Goal: Task Accomplishment & Management: Manage account settings

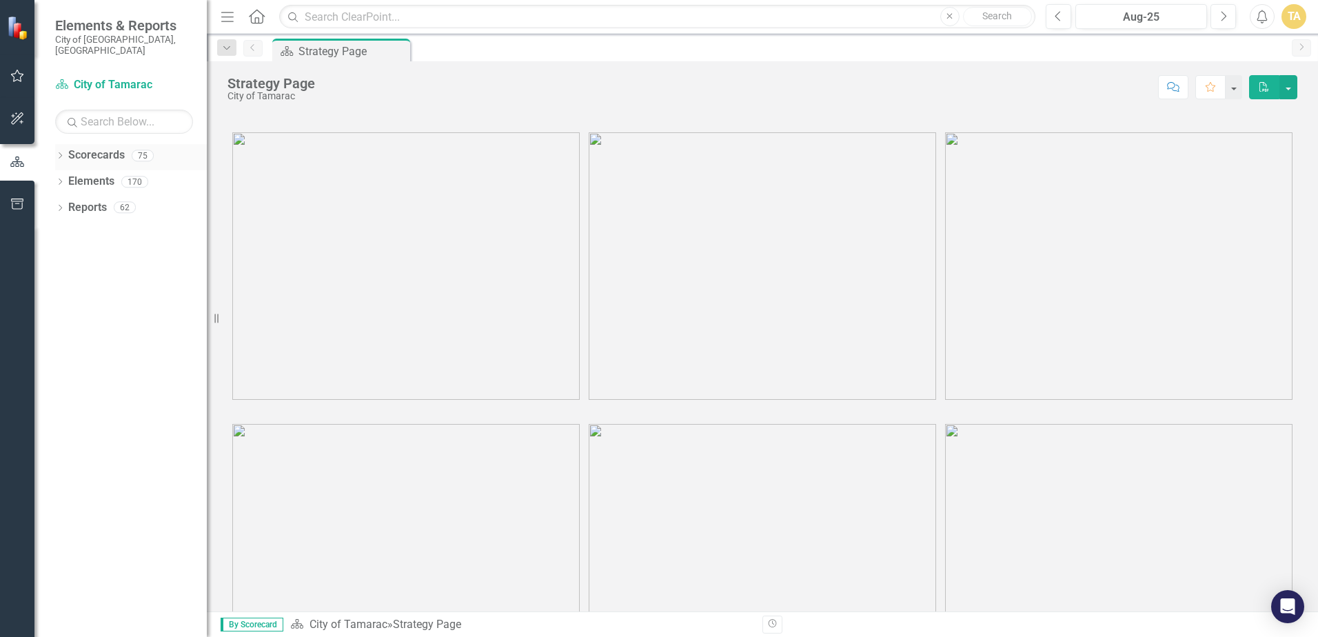
click at [60, 144] on div "Dropdown Scorecards 75" at bounding box center [131, 157] width 152 height 26
click at [63, 153] on icon "Dropdown" at bounding box center [60, 157] width 10 height 8
click at [69, 177] on icon "Dropdown" at bounding box center [67, 181] width 10 height 8
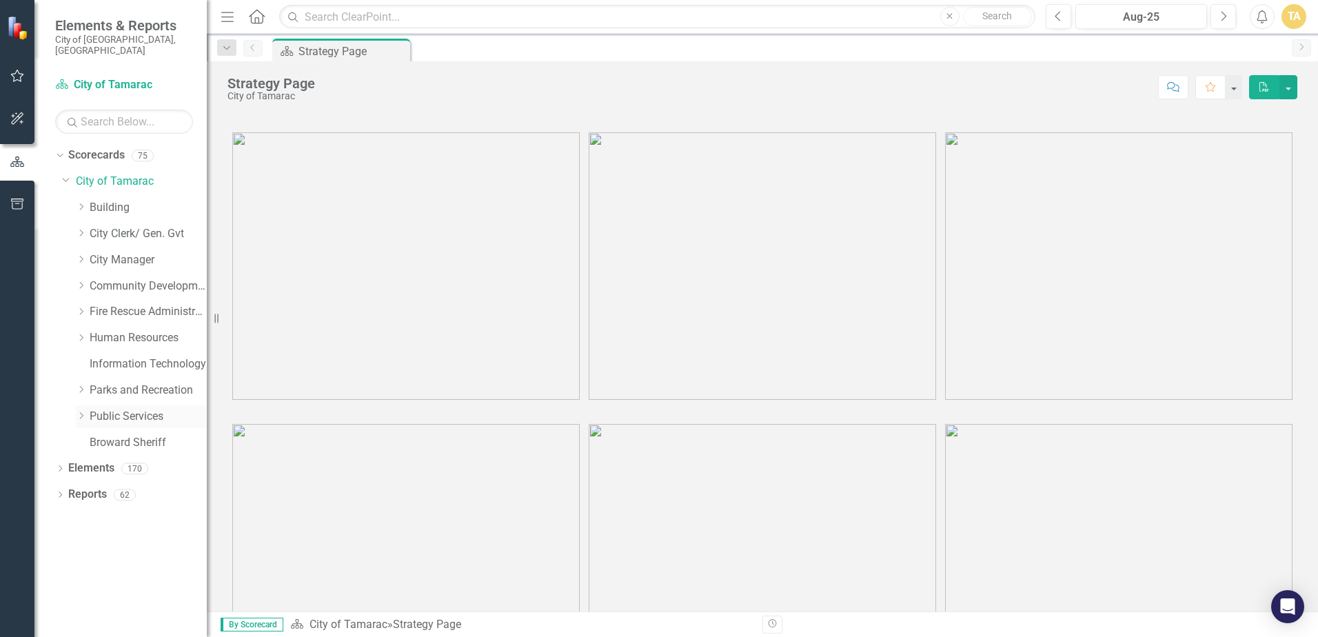
click at [82, 412] on icon "Dropdown" at bounding box center [81, 416] width 10 height 8
click at [94, 621] on icon "Dropdown" at bounding box center [95, 625] width 10 height 8
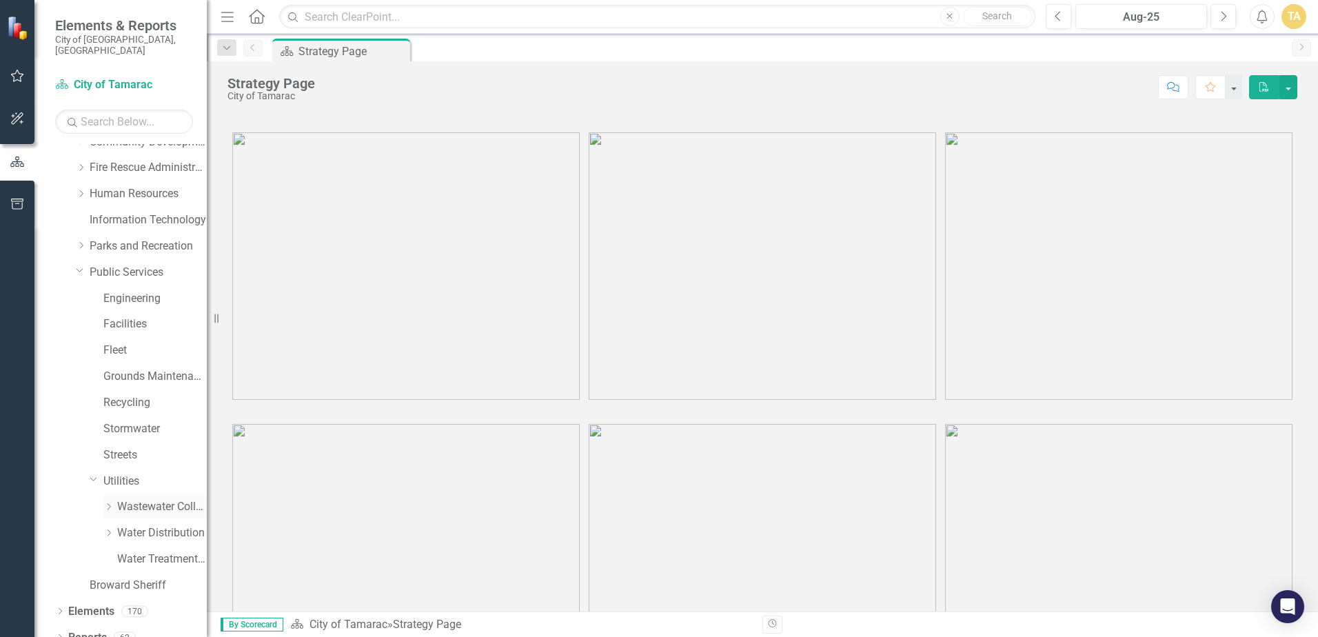
scroll to position [148, 0]
click at [102, 474] on div "Dropdown" at bounding box center [97, 477] width 14 height 7
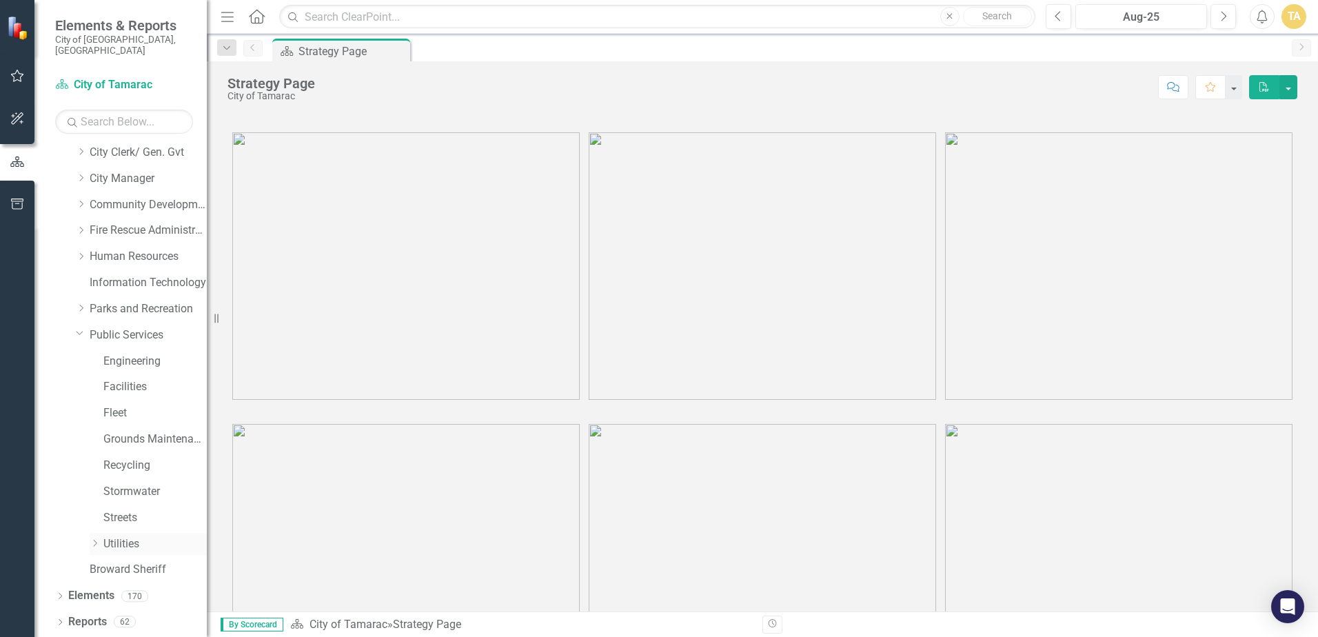
scroll to position [70, 0]
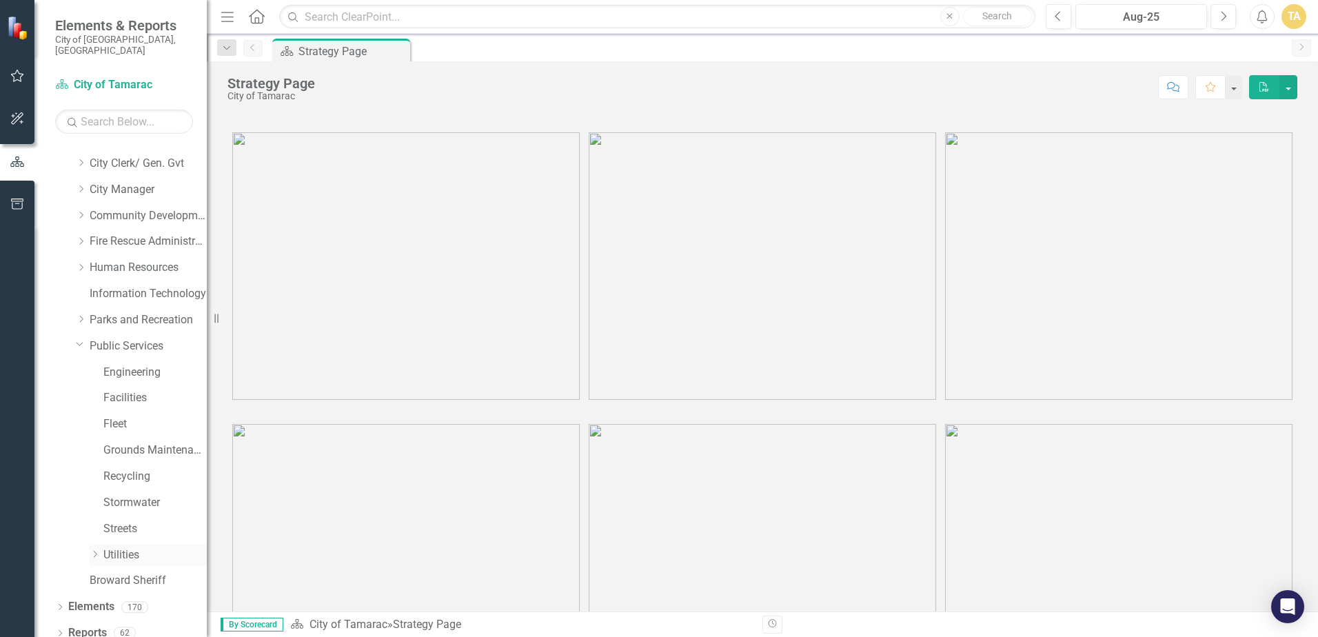
click at [101, 549] on div "Dropdown" at bounding box center [97, 555] width 14 height 12
click at [114, 525] on icon "Dropdown" at bounding box center [108, 529] width 10 height 8
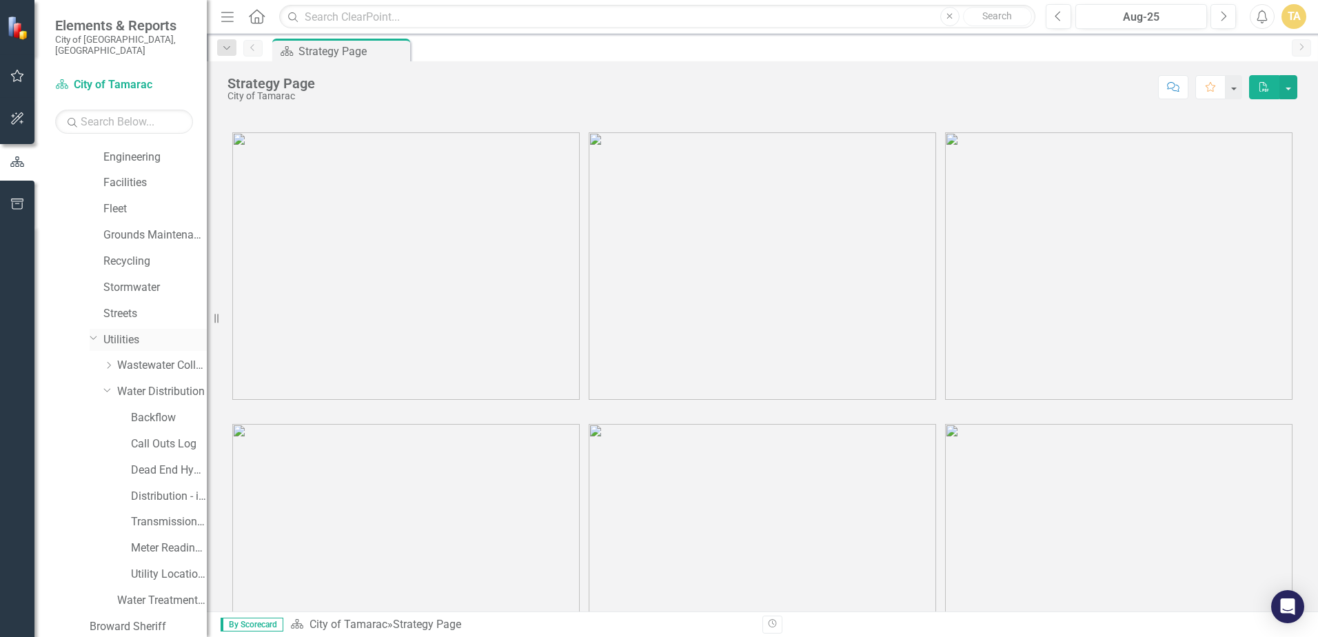
scroll to position [286, 0]
click at [154, 462] on link "Dead End Hydrant Flushing Log" at bounding box center [169, 470] width 76 height 16
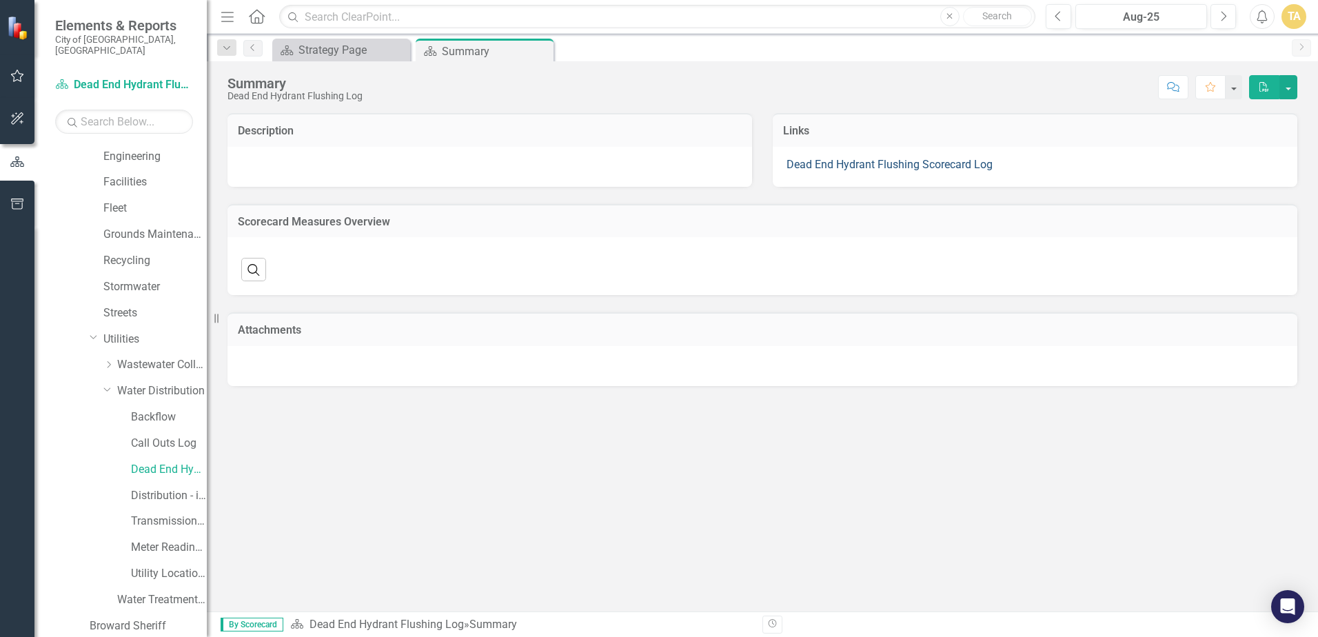
click at [813, 162] on link "Dead End Hydrant Flushing Scorecard Log" at bounding box center [890, 164] width 206 height 13
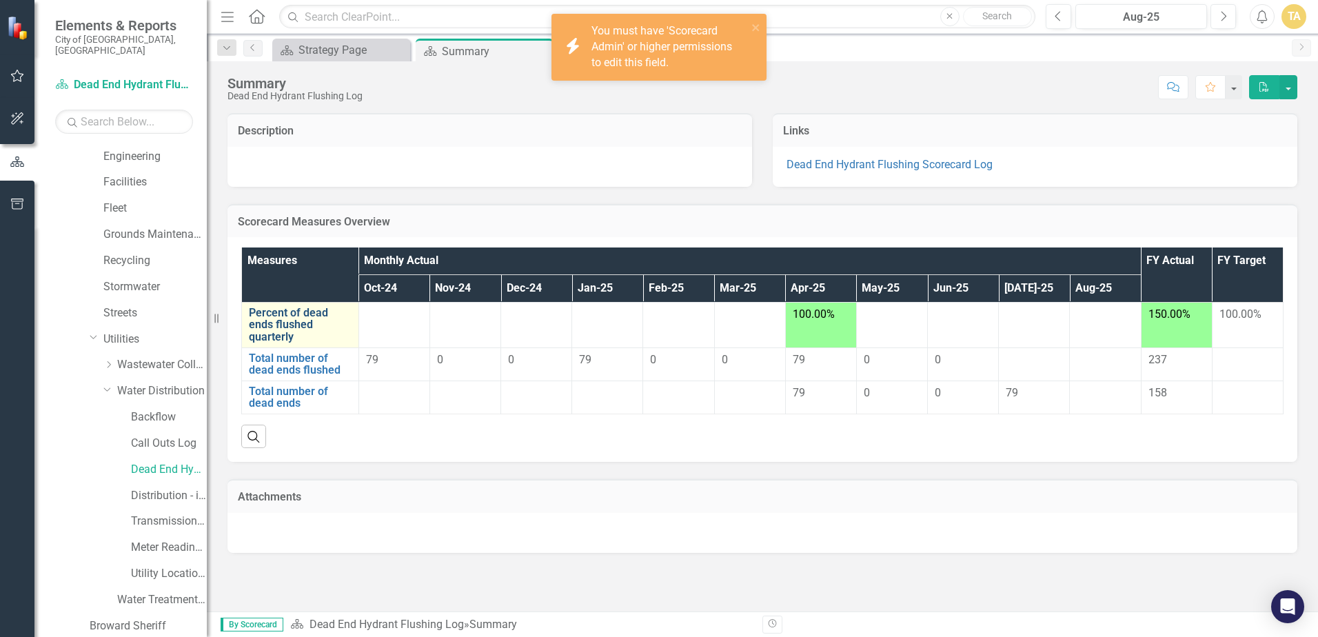
click at [258, 340] on link "Percent of dead ends flushed quarterly" at bounding box center [300, 325] width 103 height 37
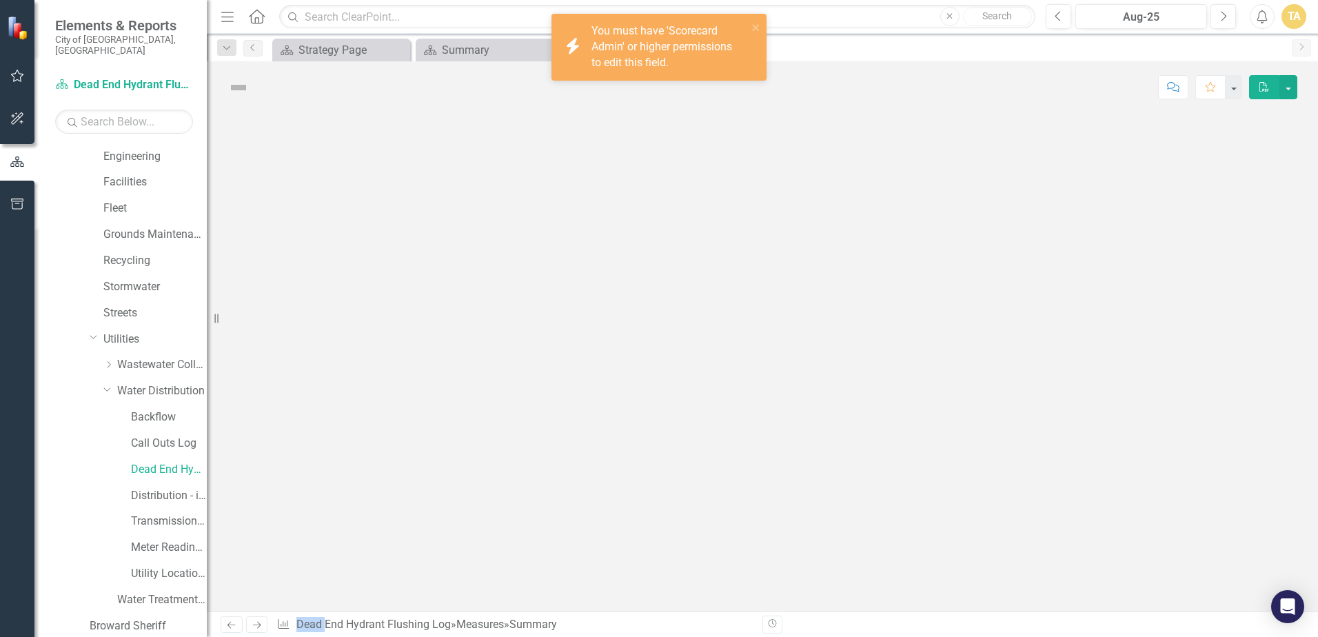
click at [258, 340] on div at bounding box center [762, 362] width 1111 height 498
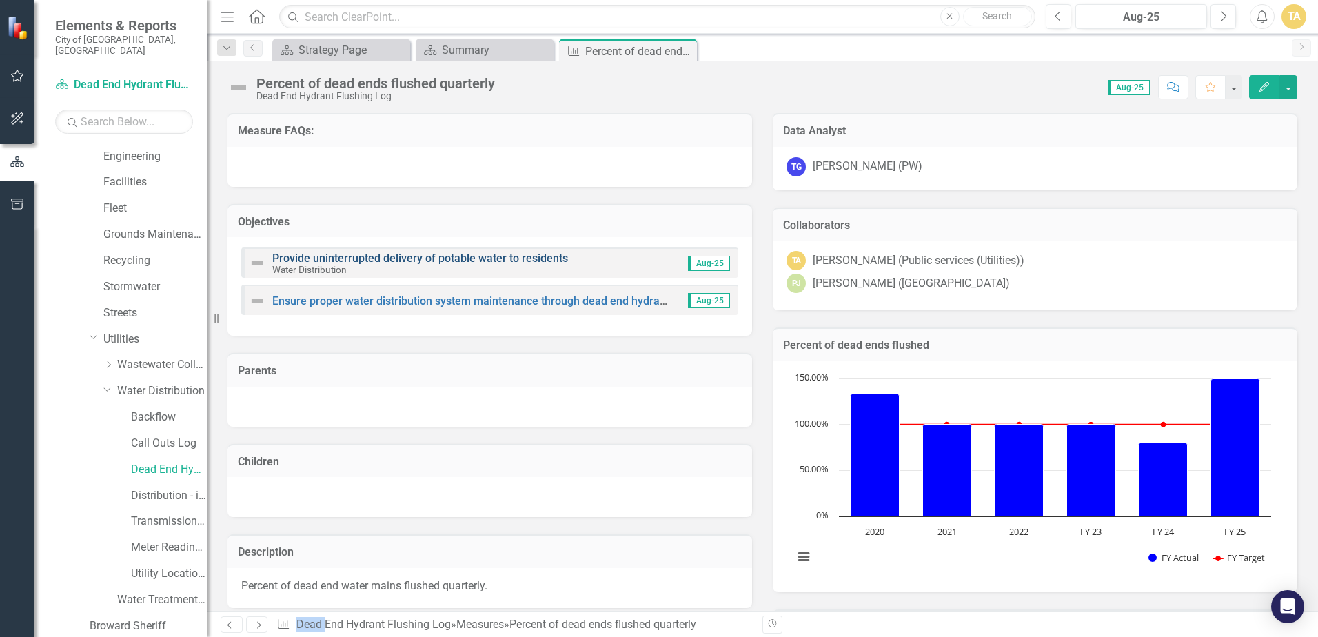
click at [312, 260] on link "Provide uninterrupted delivery of potable water to residents" at bounding box center [420, 258] width 296 height 13
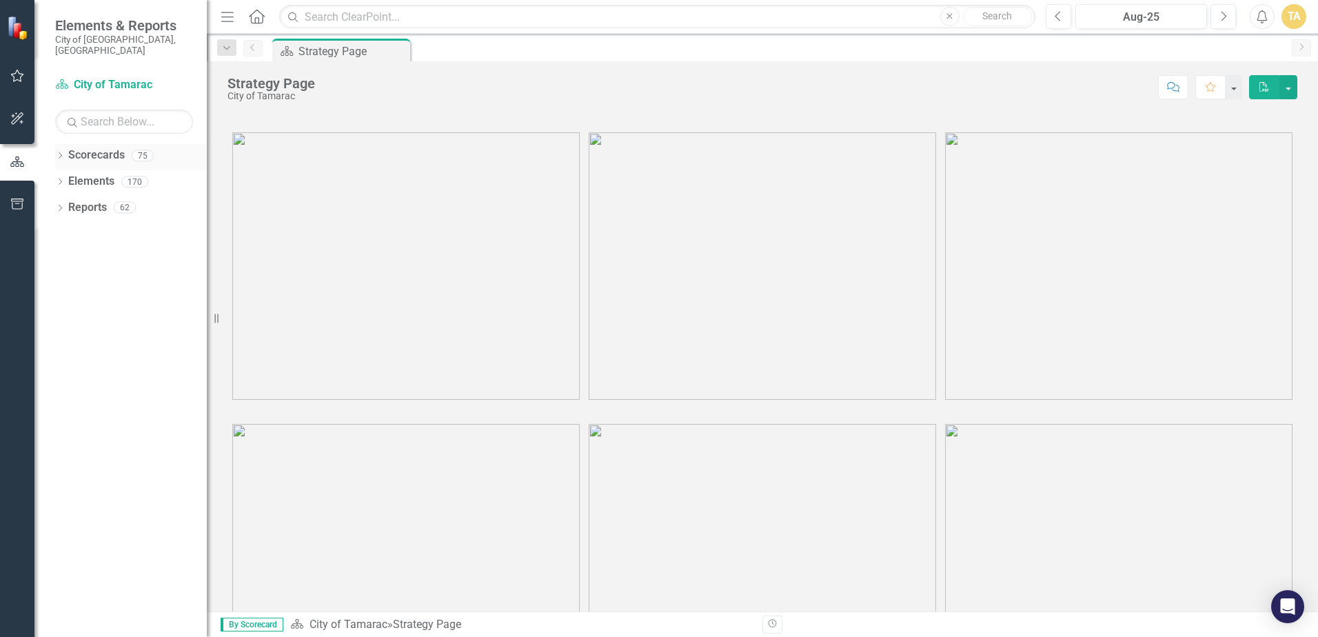
click at [70, 148] on link "Scorecards" at bounding box center [96, 156] width 57 height 16
click at [63, 153] on icon "Dropdown" at bounding box center [60, 157] width 10 height 8
click at [57, 205] on icon "Dropdown" at bounding box center [60, 209] width 10 height 8
click at [68, 178] on icon at bounding box center [67, 181] width 3 height 7
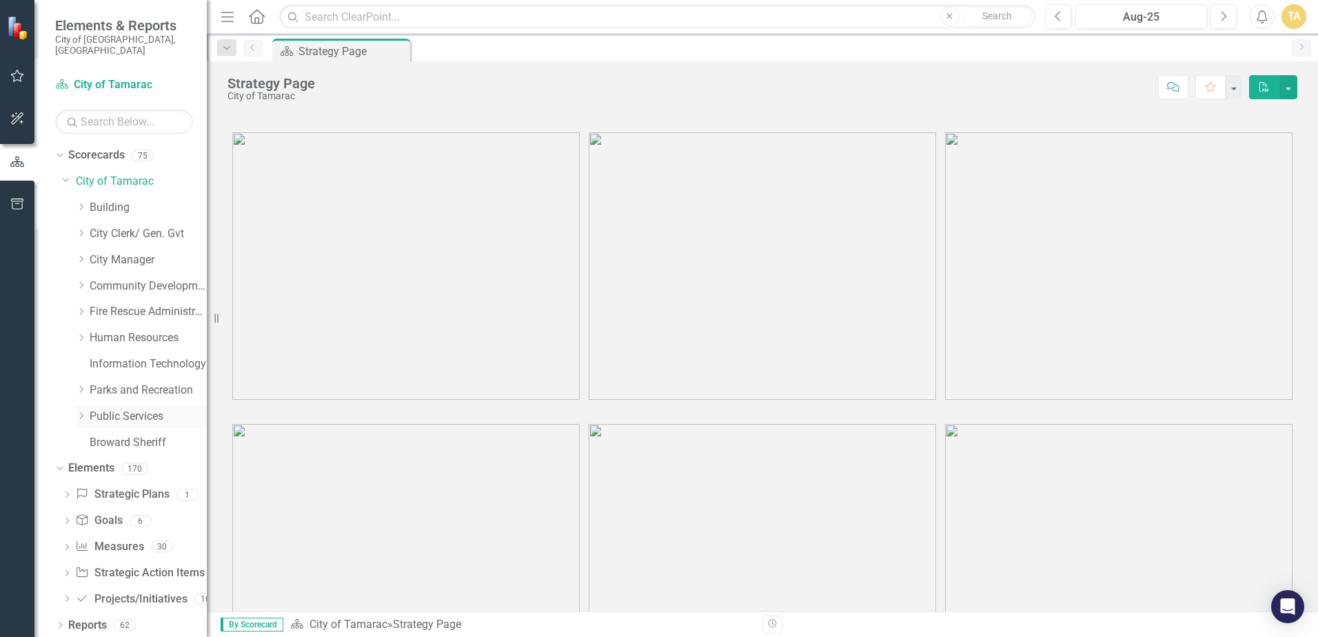
click at [85, 412] on icon "Dropdown" at bounding box center [81, 416] width 10 height 8
click at [97, 621] on icon "Dropdown" at bounding box center [95, 625] width 10 height 8
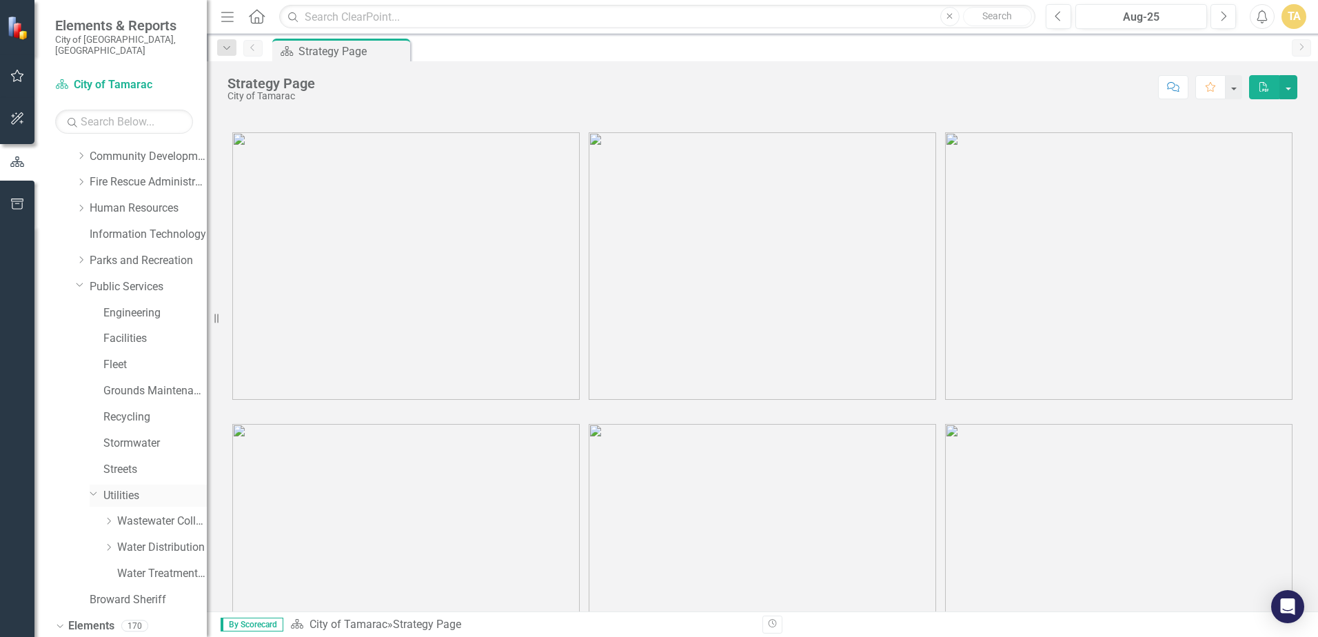
scroll to position [138, 0]
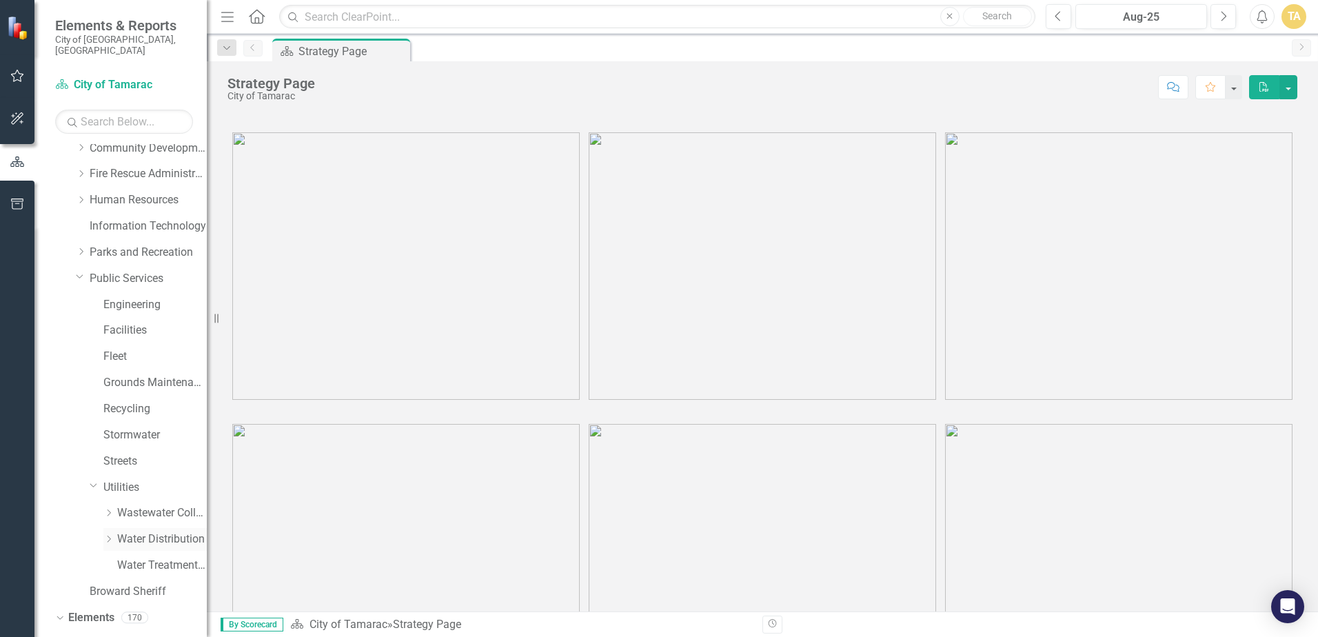
click at [112, 535] on icon "Dropdown" at bounding box center [108, 539] width 10 height 8
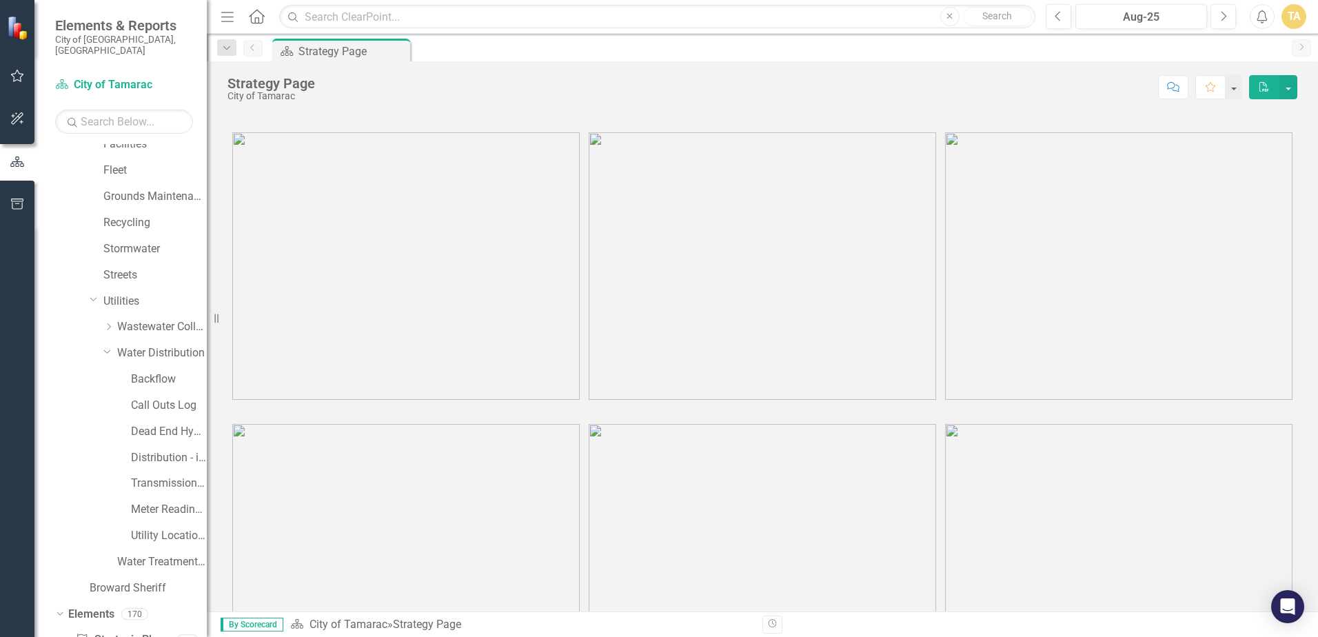
scroll to position [345, 0]
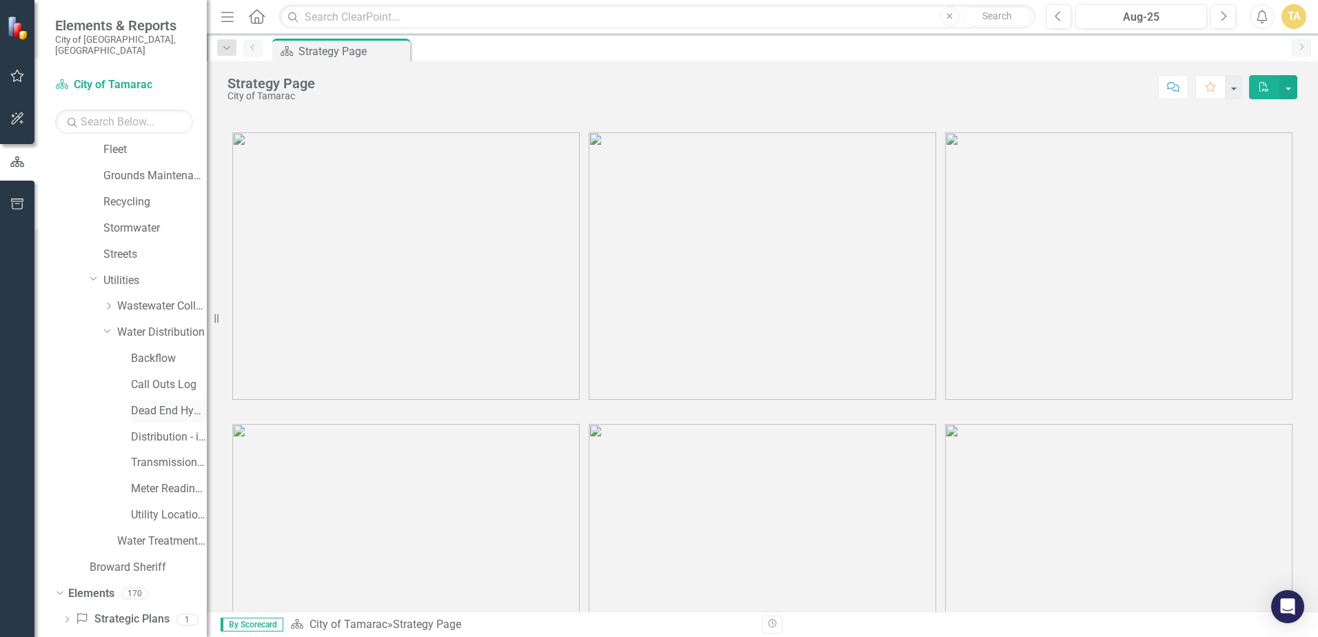
click at [161, 403] on link "Dead End Hydrant Flushing Log" at bounding box center [169, 411] width 76 height 16
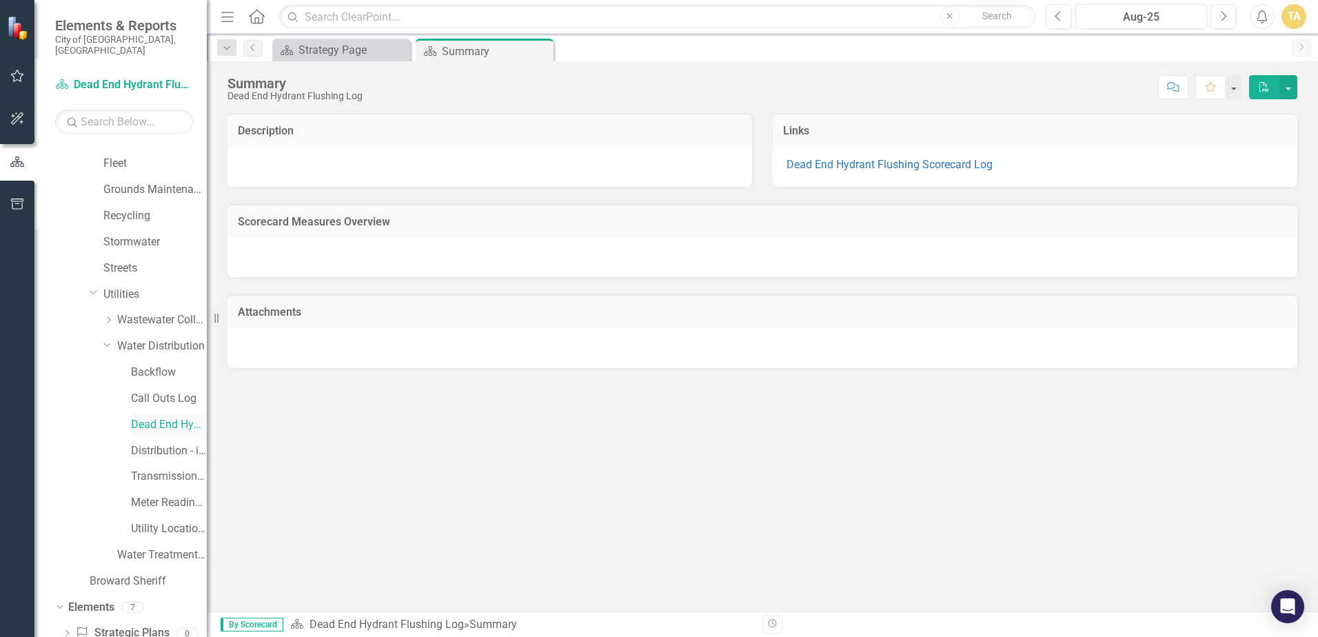
scroll to position [345, 0]
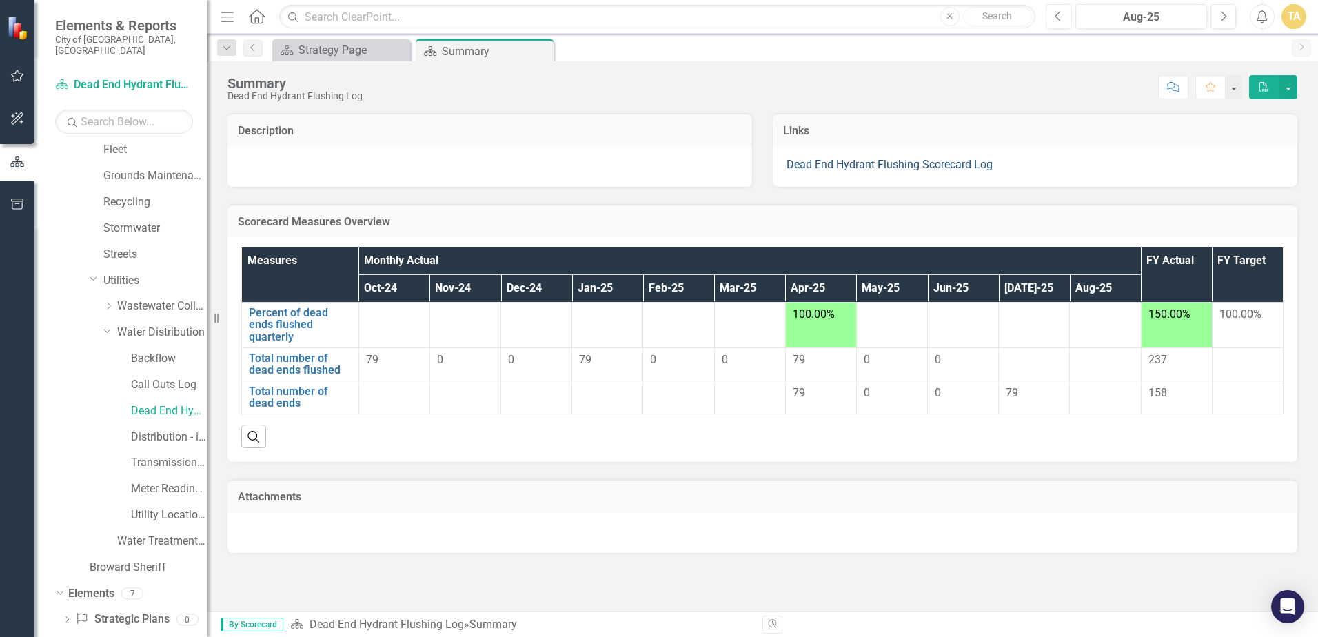
click at [847, 165] on link "Dead End Hydrant Flushing Scorecard Log" at bounding box center [890, 164] width 206 height 13
click at [325, 316] on link "Percent of dead ends flushed quarterly" at bounding box center [300, 325] width 103 height 37
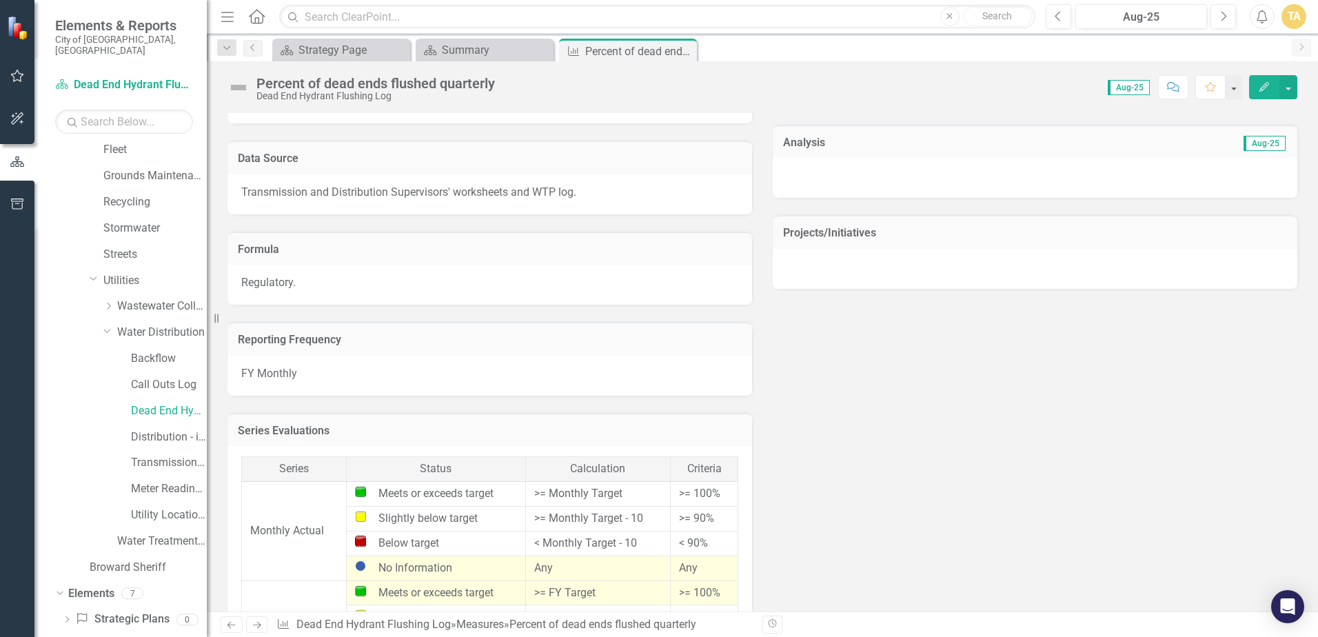
scroll to position [479, 0]
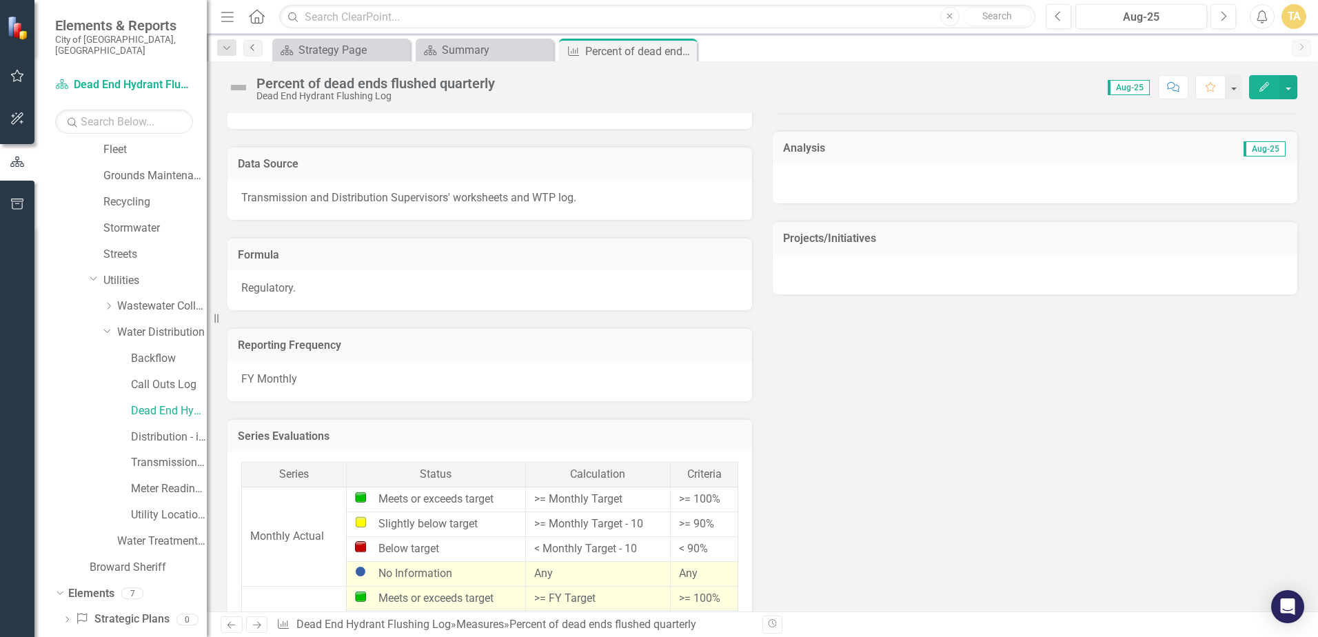
click at [248, 50] on icon "Previous" at bounding box center [253, 47] width 11 height 8
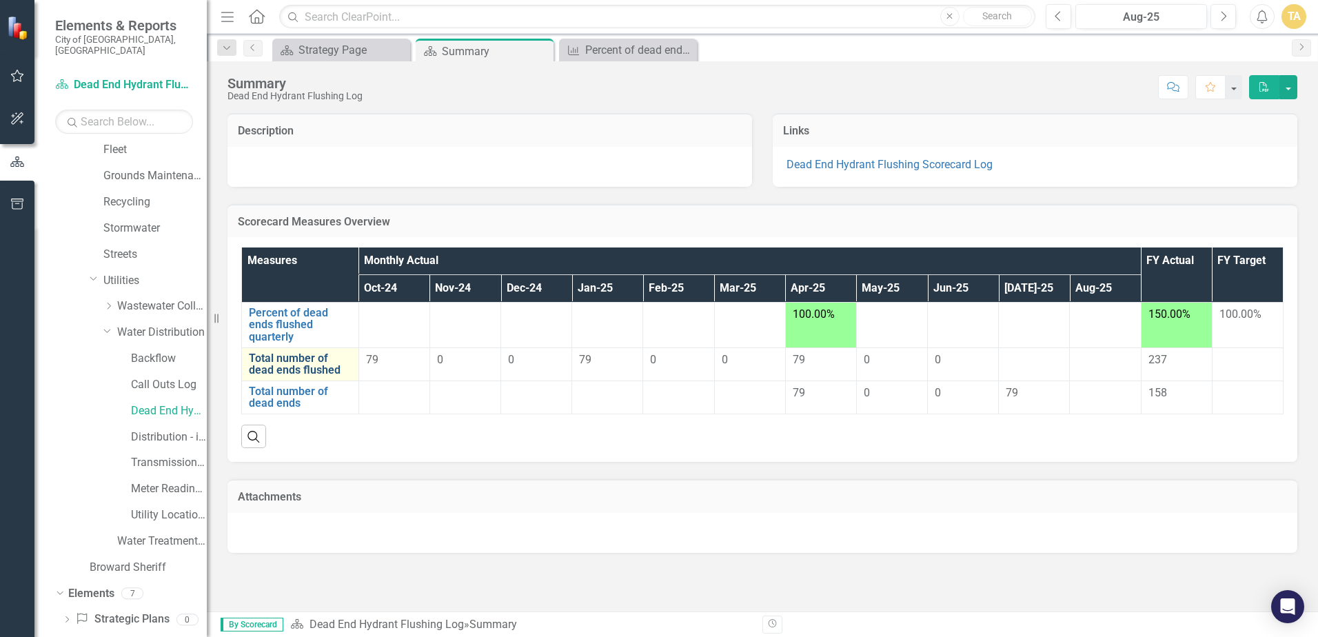
click at [290, 363] on link "Total number of dead ends flushed" at bounding box center [300, 364] width 103 height 24
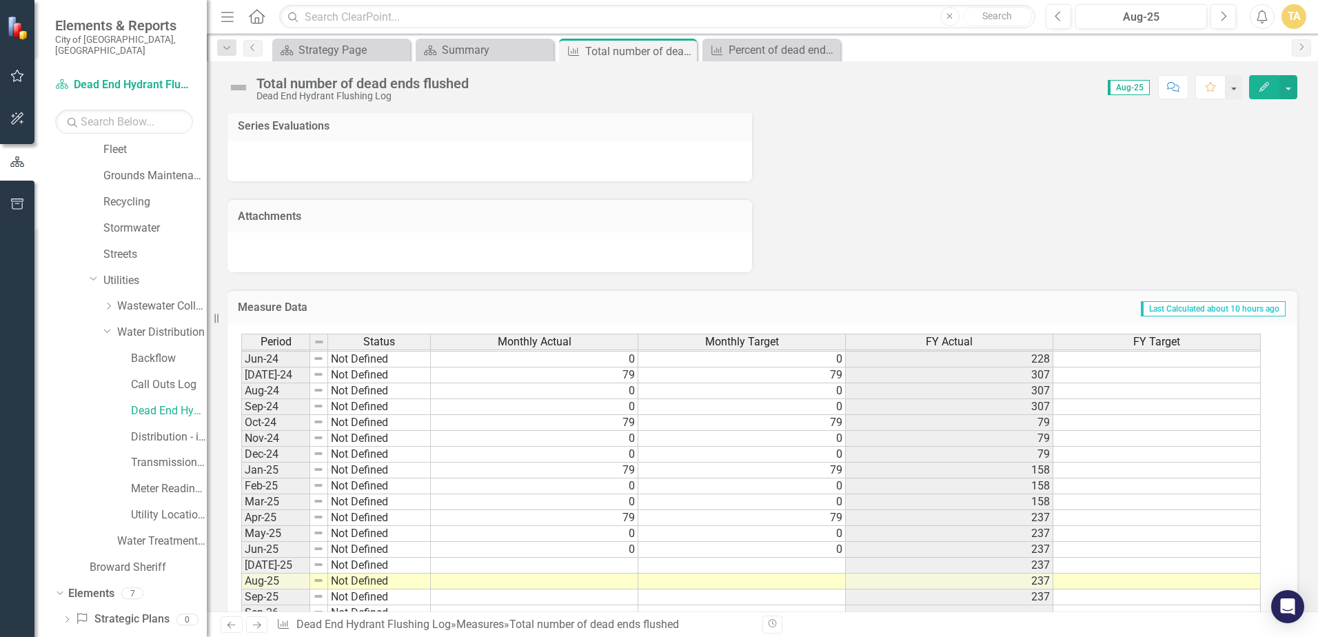
scroll to position [812, 0]
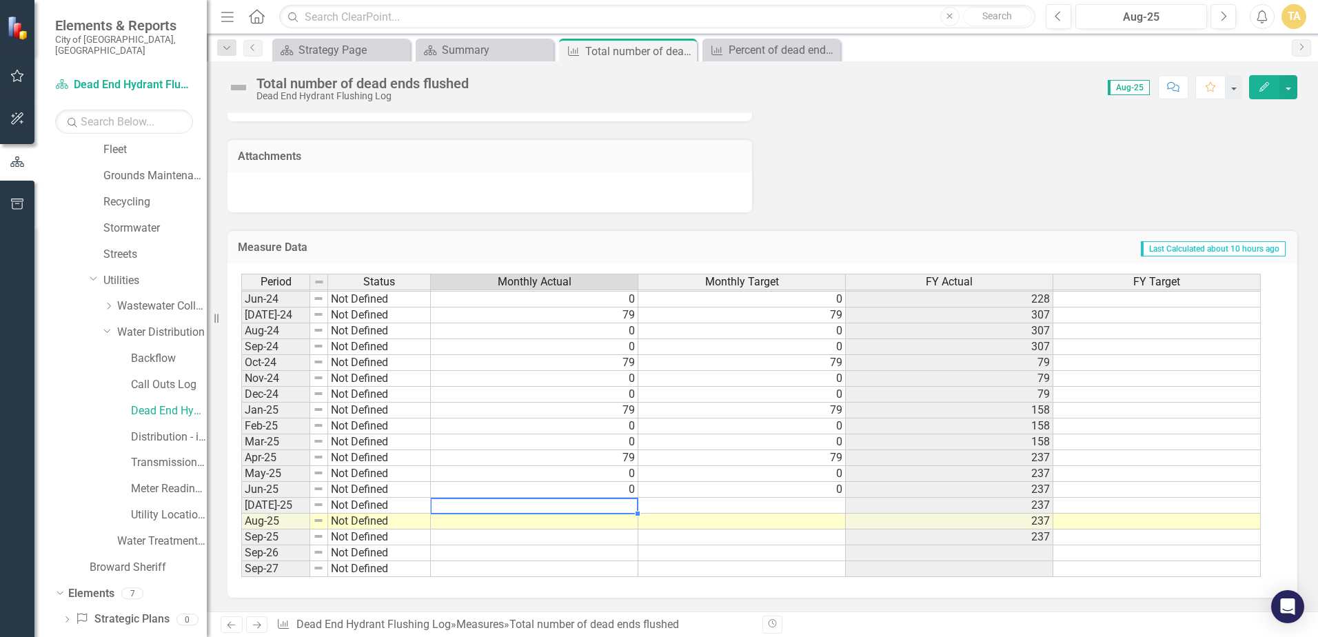
click at [627, 503] on td at bounding box center [535, 506] width 208 height 16
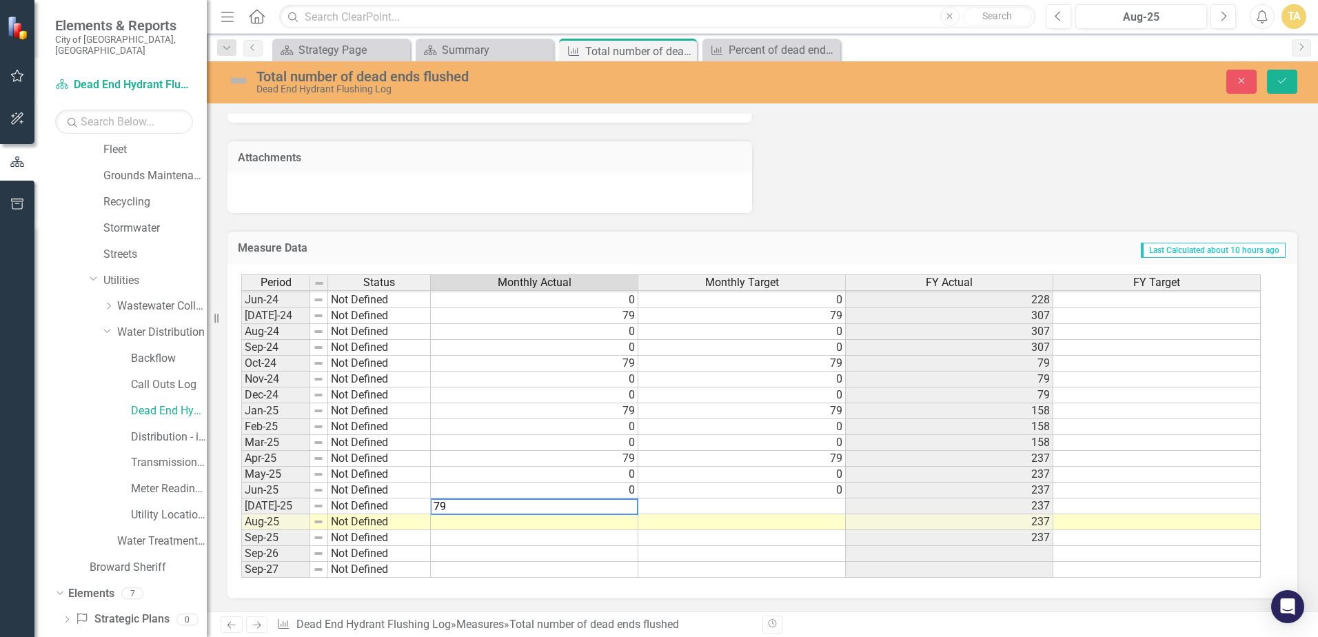
type textarea "79"
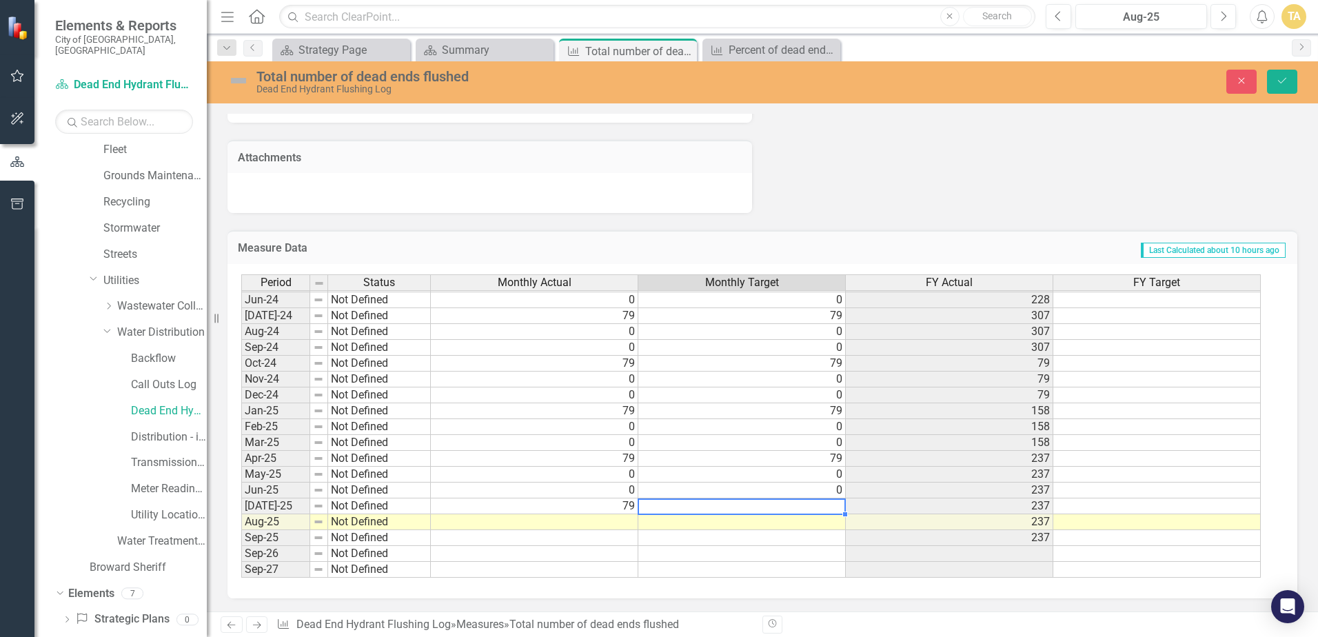
click at [725, 510] on td at bounding box center [742, 506] width 208 height 16
type textarea "79"
click at [1281, 74] on button "Save" at bounding box center [1282, 82] width 30 height 24
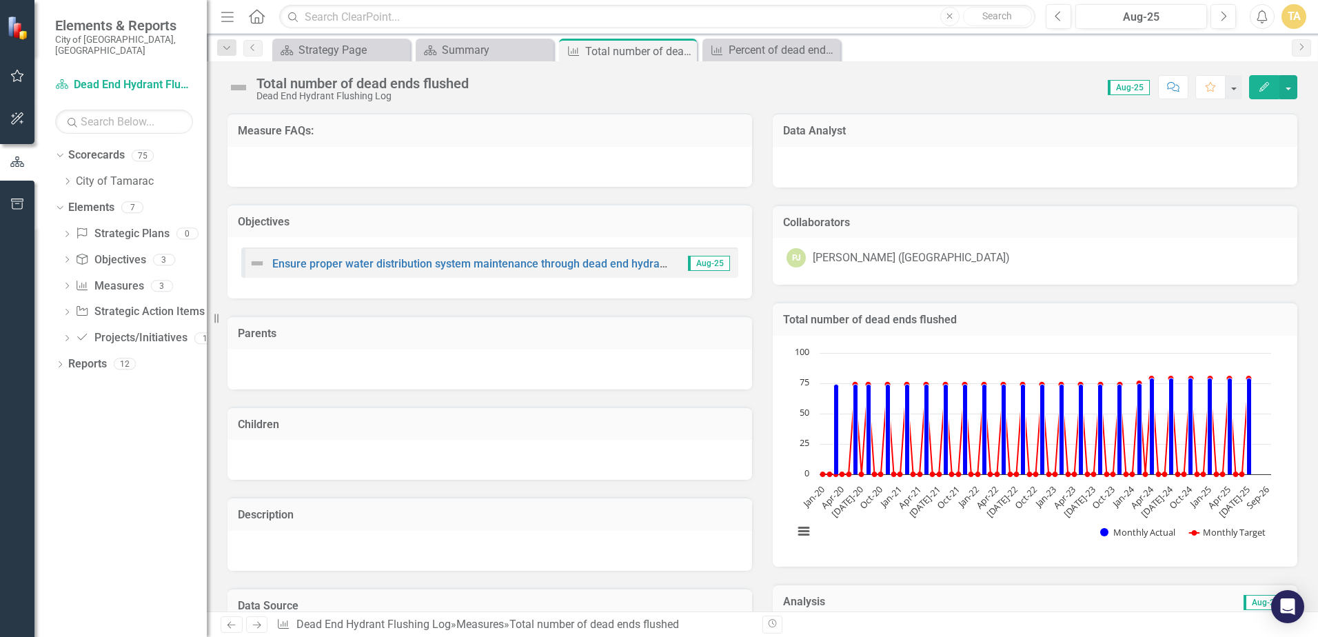
scroll to position [0, 0]
click at [248, 49] on icon "Previous" at bounding box center [253, 47] width 11 height 8
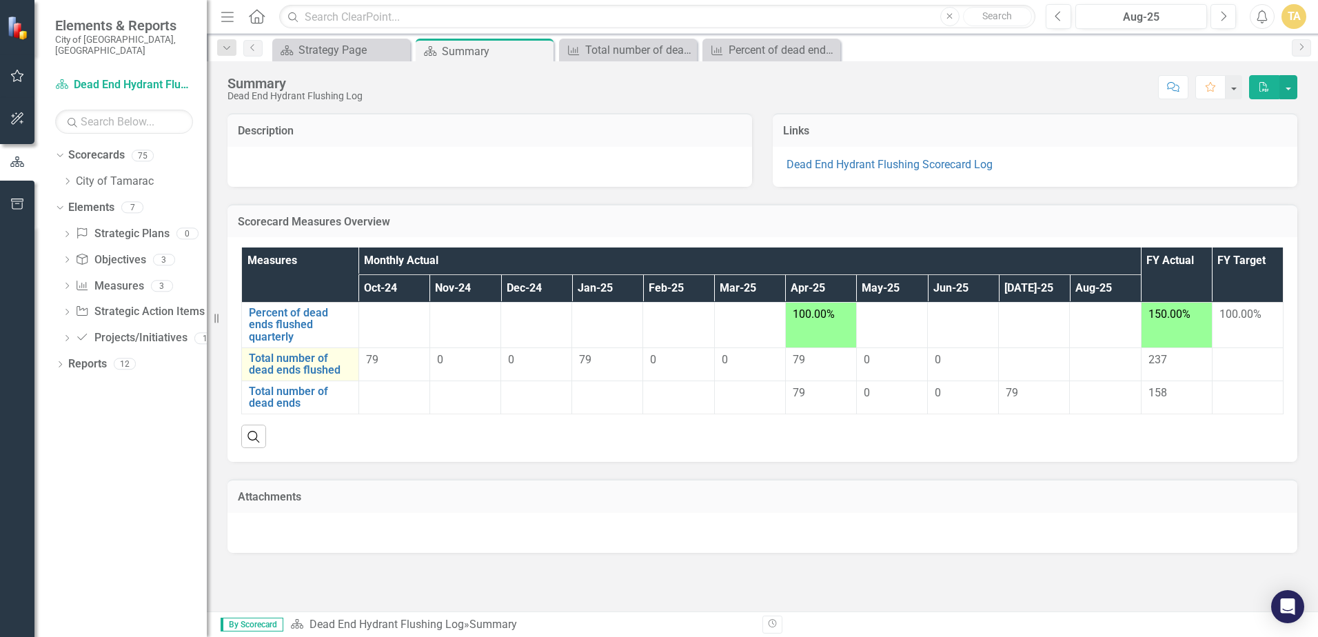
click at [312, 347] on td "Total number of dead ends flushed Link Open Element" at bounding box center [300, 363] width 117 height 33
click at [310, 357] on link "Total number of dead ends flushed" at bounding box center [300, 364] width 103 height 24
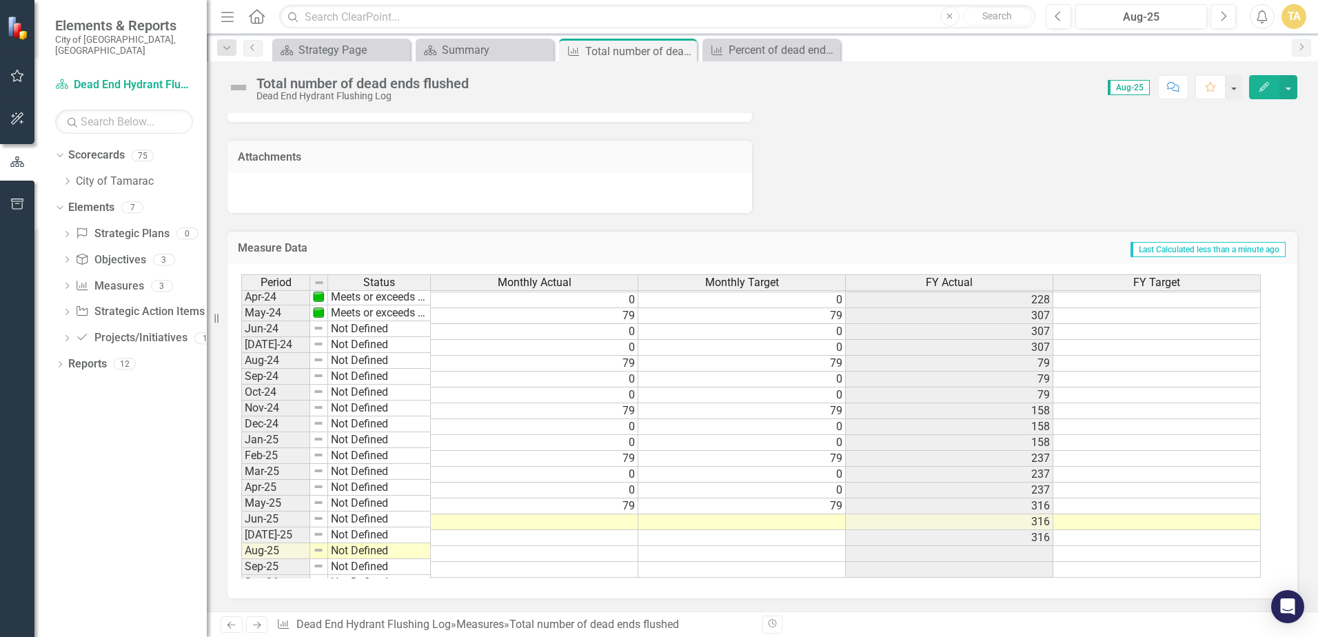
scroll to position [507, 0]
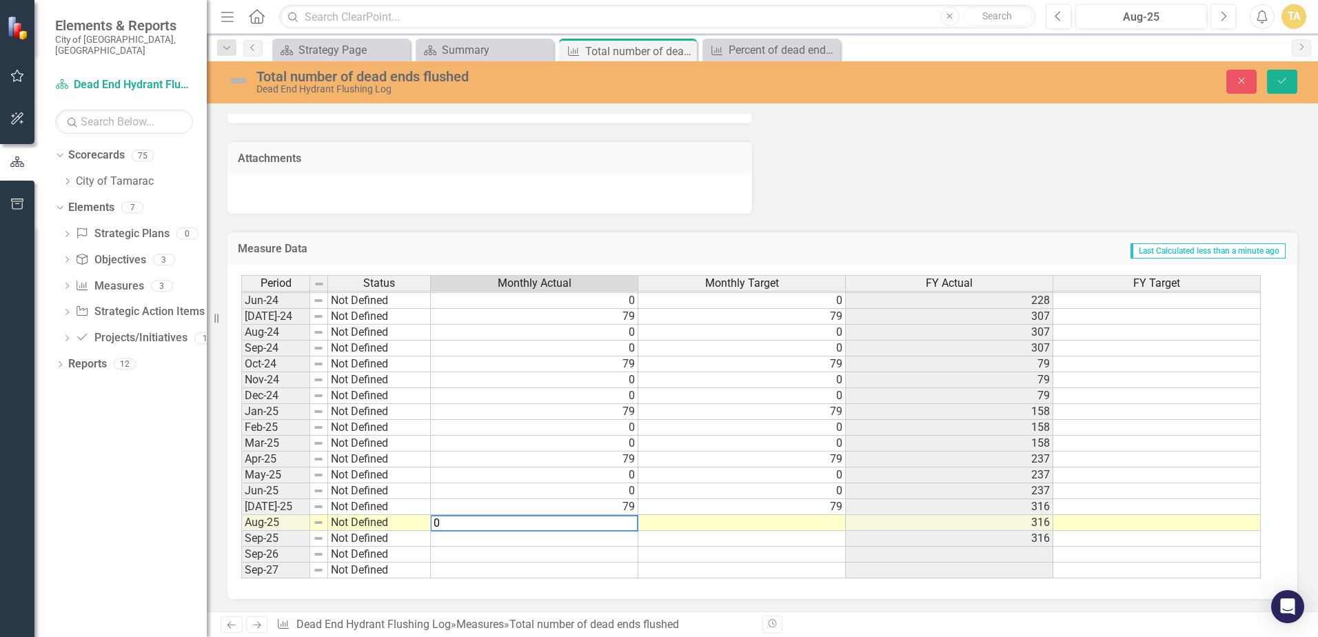
type textarea "0"
click at [679, 525] on td at bounding box center [742, 523] width 208 height 16
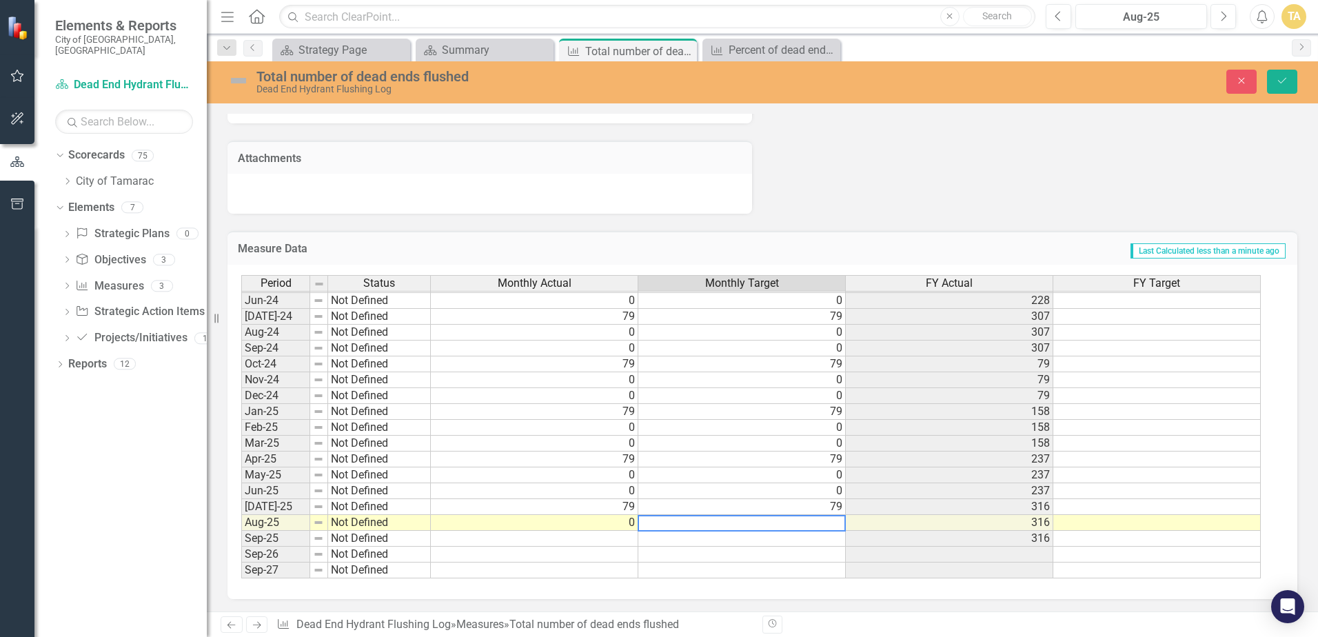
click at [241, 524] on div "Period Status Monthly Actual Monthly Target FY Actual FY Target May-23 Meets or…" at bounding box center [241, 324] width 0 height 509
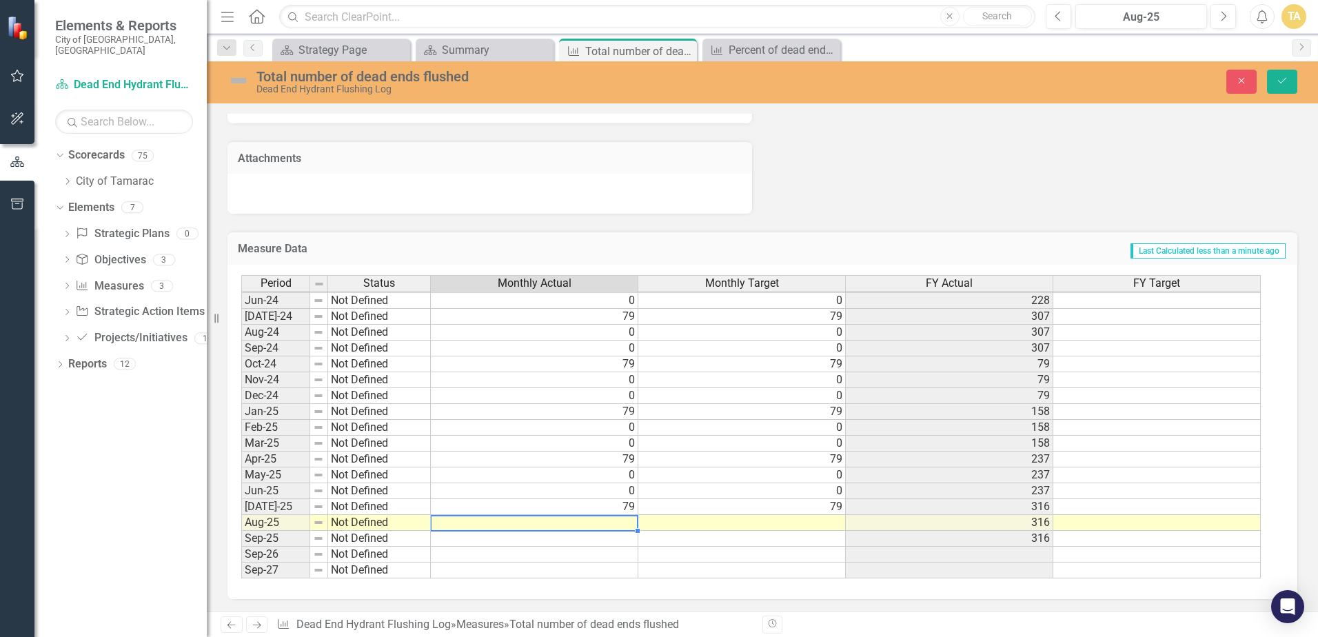
click at [615, 521] on td at bounding box center [535, 523] width 208 height 16
